Goal: Obtain resource: Download file/media

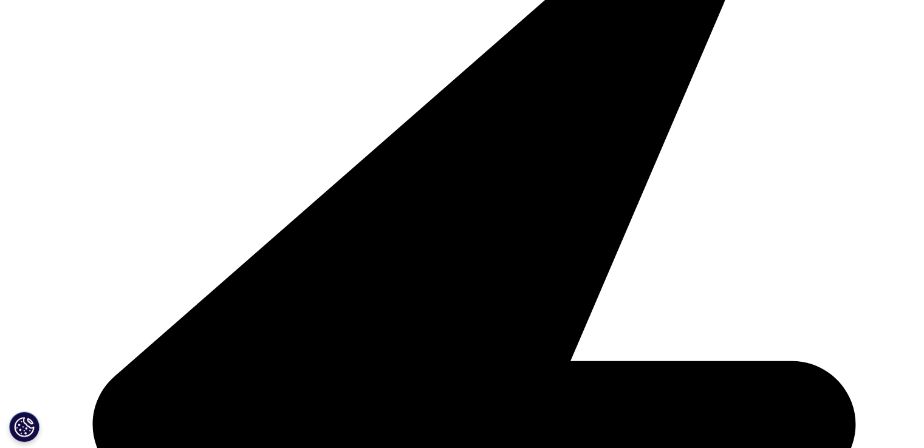
scroll to position [486, 0]
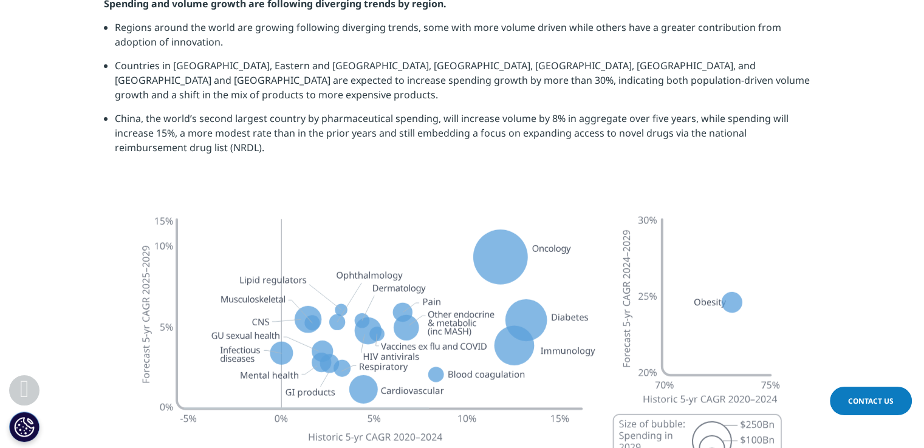
scroll to position [3281, 0]
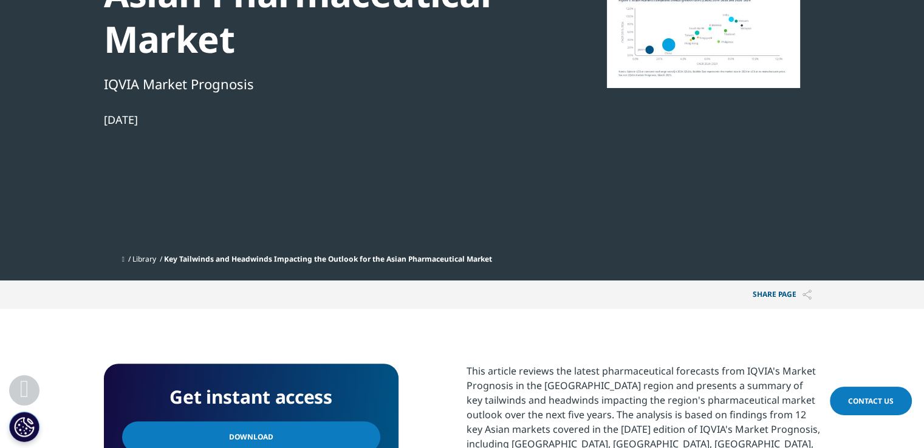
scroll to position [668, 0]
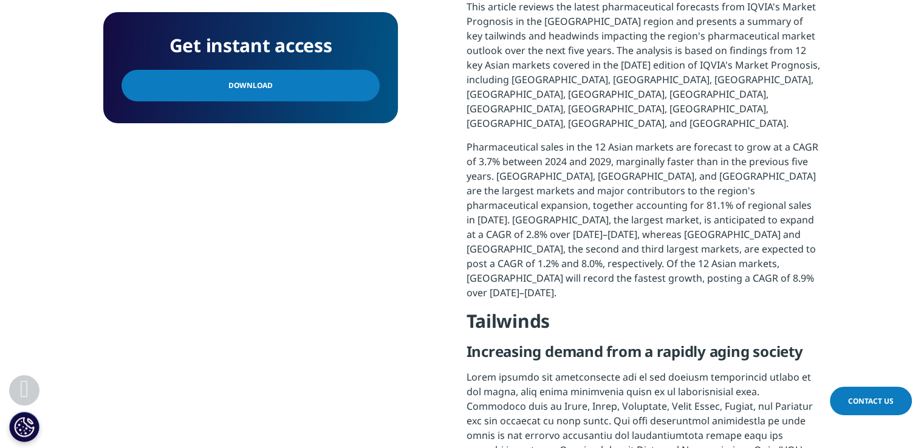
click at [256, 87] on span "Download" at bounding box center [250, 85] width 44 height 13
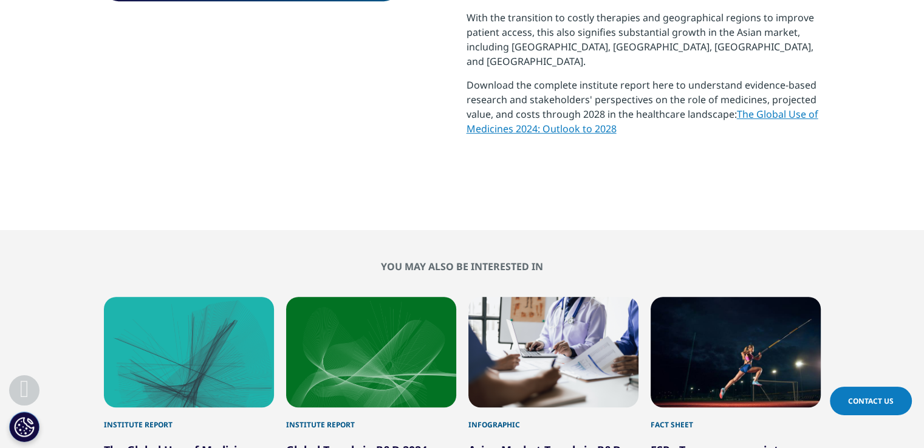
scroll to position [365, 0]
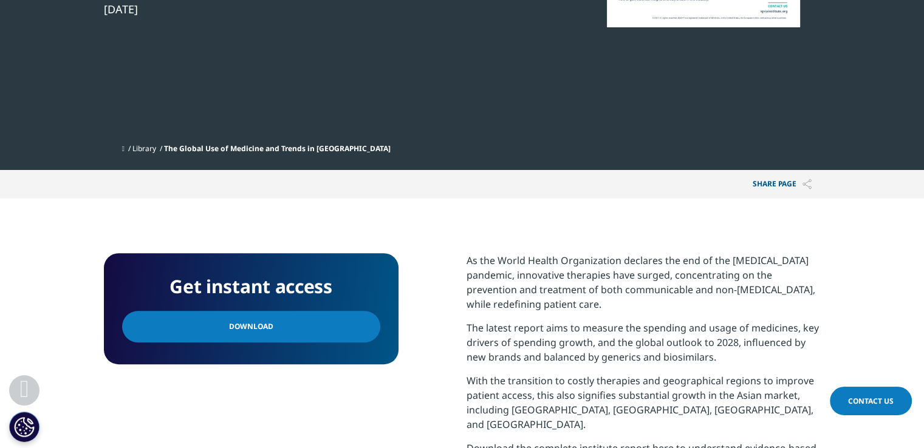
click at [275, 326] on link "Download" at bounding box center [251, 327] width 258 height 32
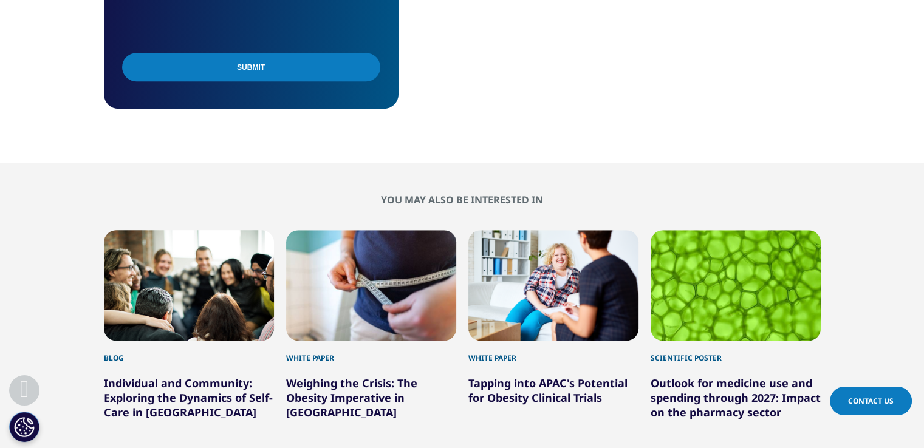
scroll to position [1154, 0]
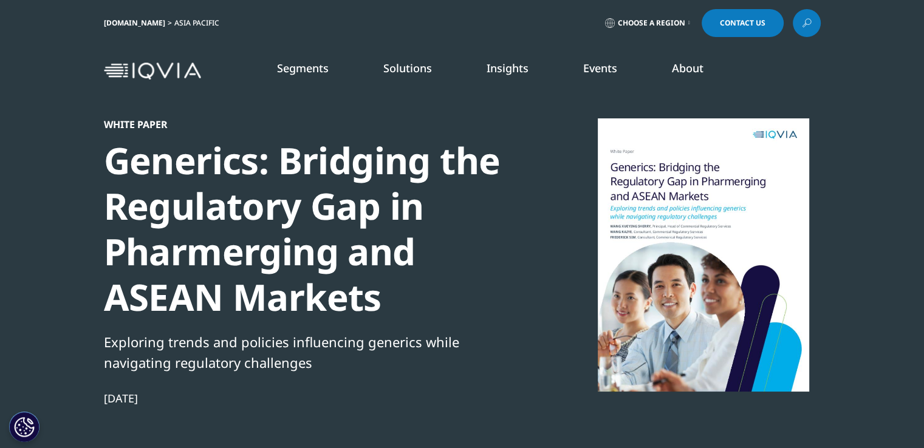
scroll to position [470, 717]
click at [706, 319] on div at bounding box center [703, 254] width 235 height 273
click at [639, 267] on div at bounding box center [703, 254] width 235 height 273
click at [721, 244] on div at bounding box center [703, 254] width 235 height 273
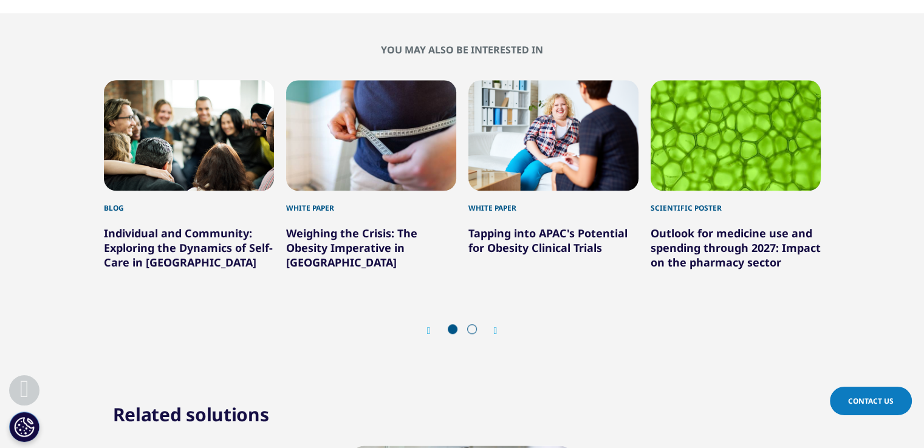
scroll to position [470, 717]
